Goal: Book appointment/travel/reservation

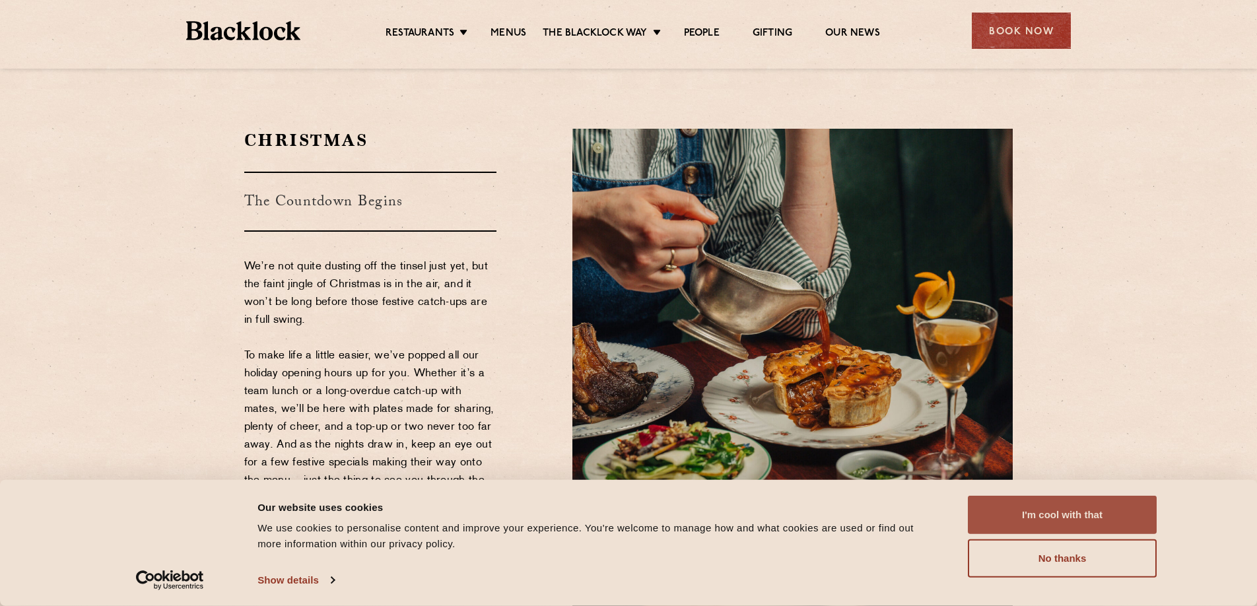
click at [1037, 518] on button "I'm cool with that" at bounding box center [1062, 515] width 189 height 38
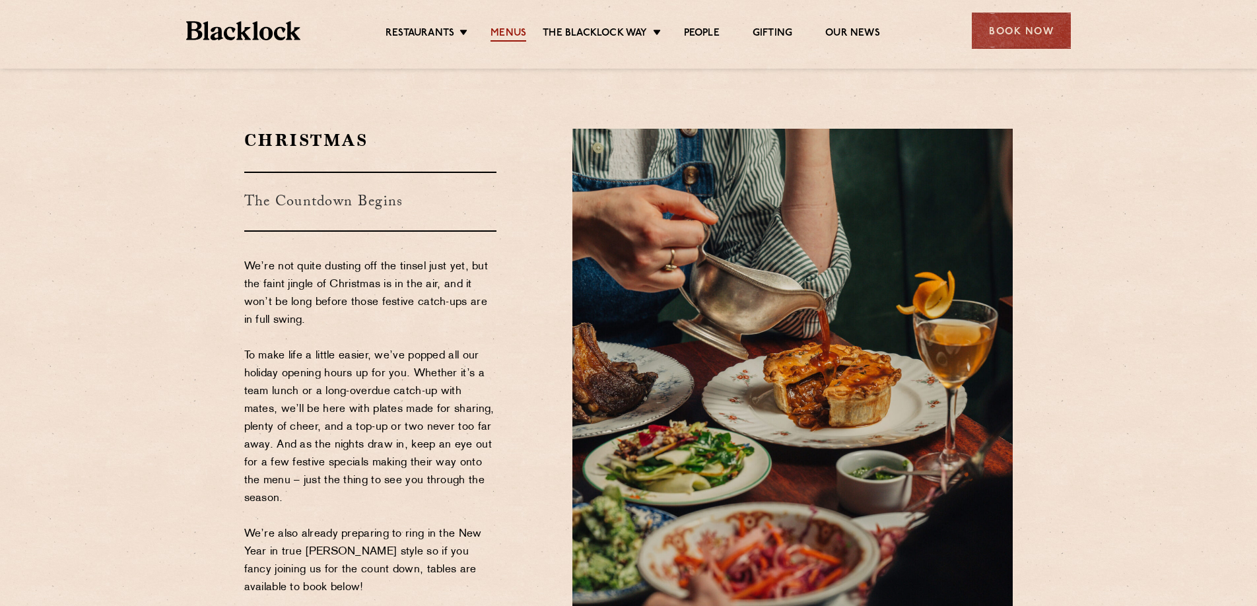
click at [514, 32] on link "Menus" at bounding box center [508, 34] width 36 height 15
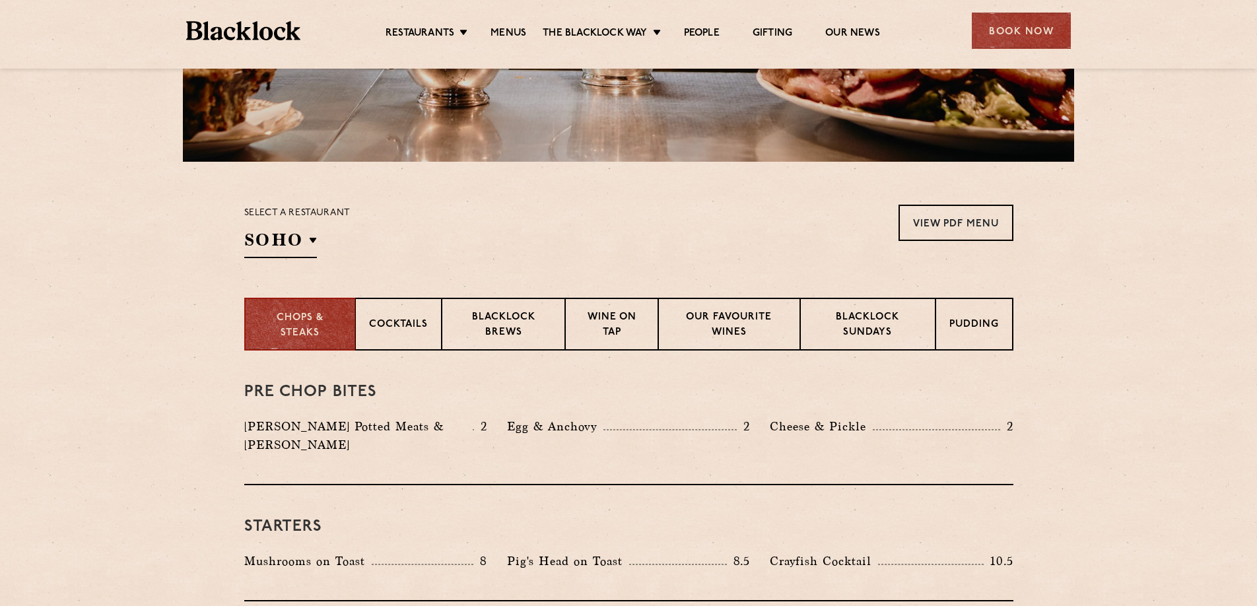
scroll to position [314, 0]
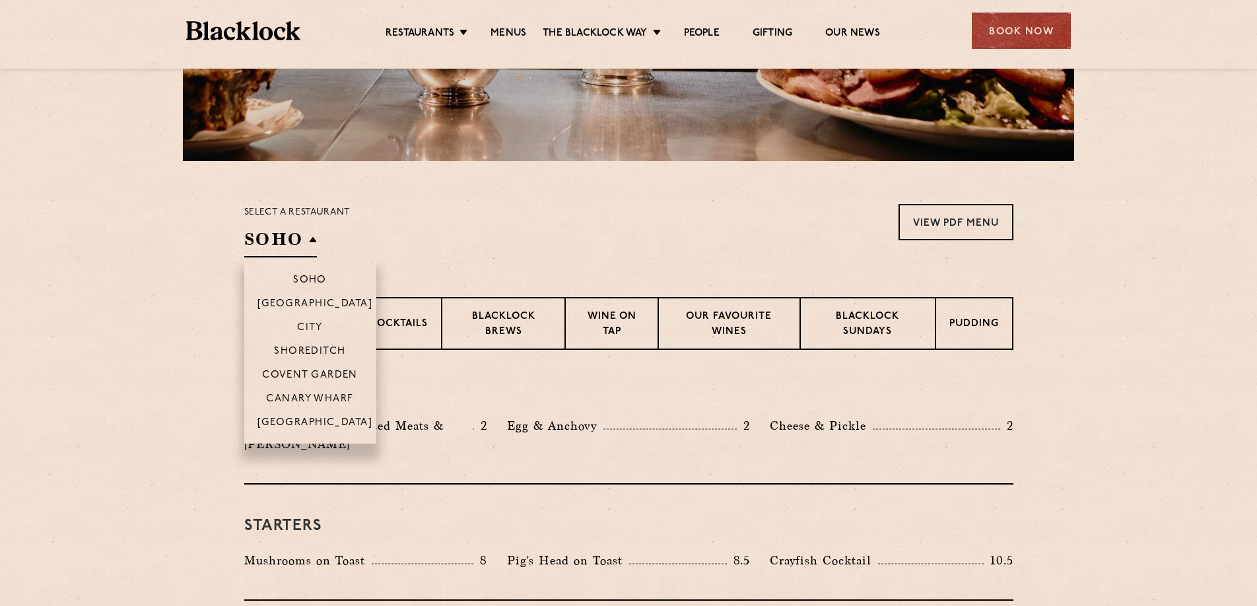
click at [296, 236] on h2 "SOHO" at bounding box center [280, 243] width 73 height 30
click at [325, 349] on p "Shoreditch" at bounding box center [310, 352] width 72 height 13
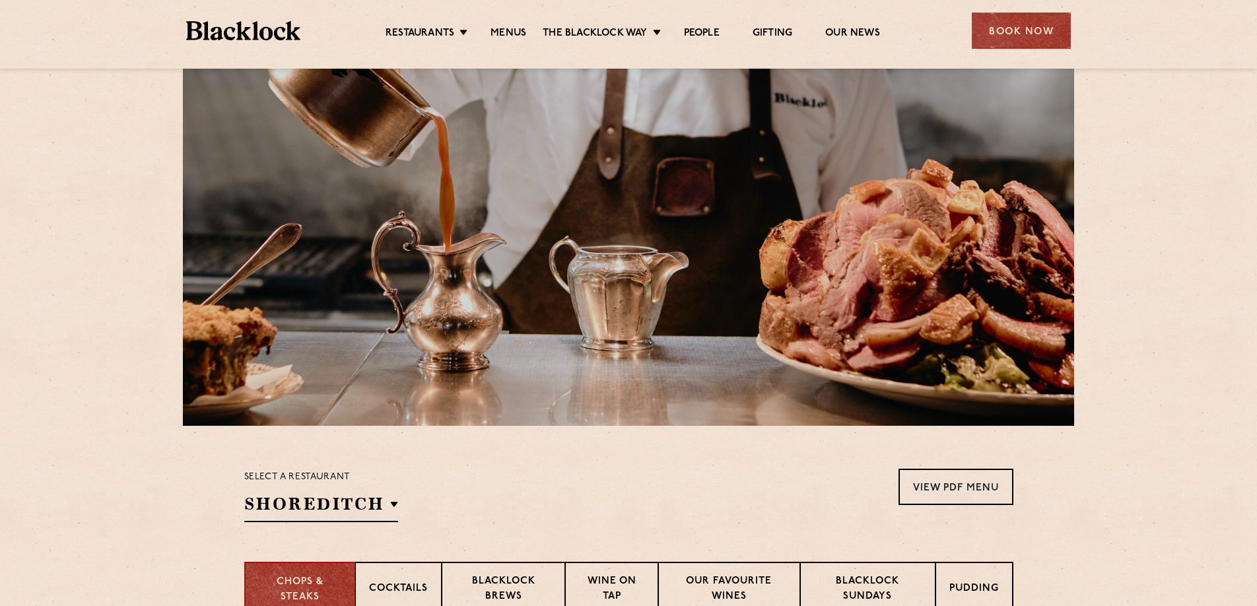
scroll to position [48, 0]
